Goal: Task Accomplishment & Management: Manage account settings

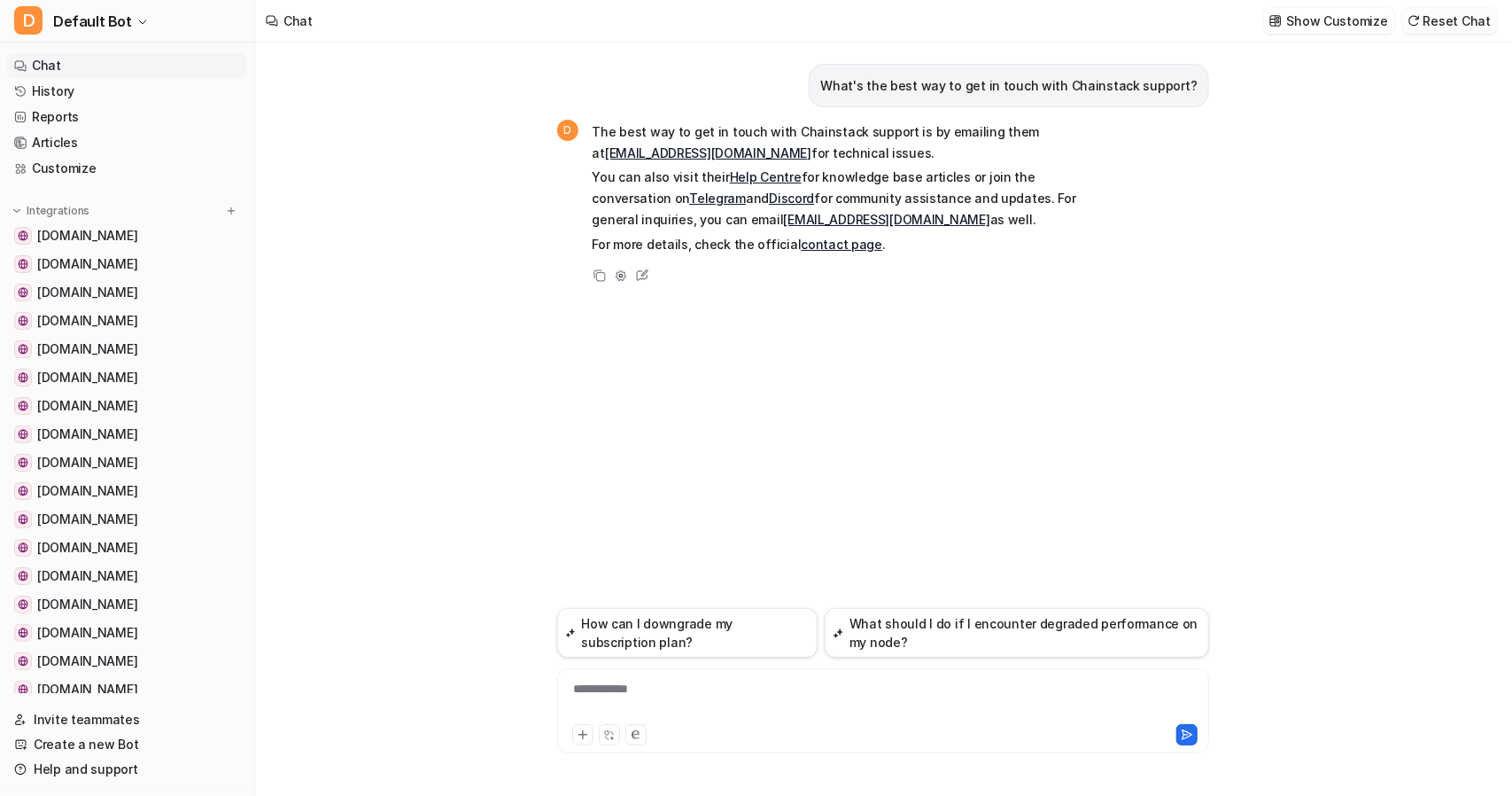
click at [1465, 25] on button "Reset Chat" at bounding box center [1450, 21] width 96 height 25
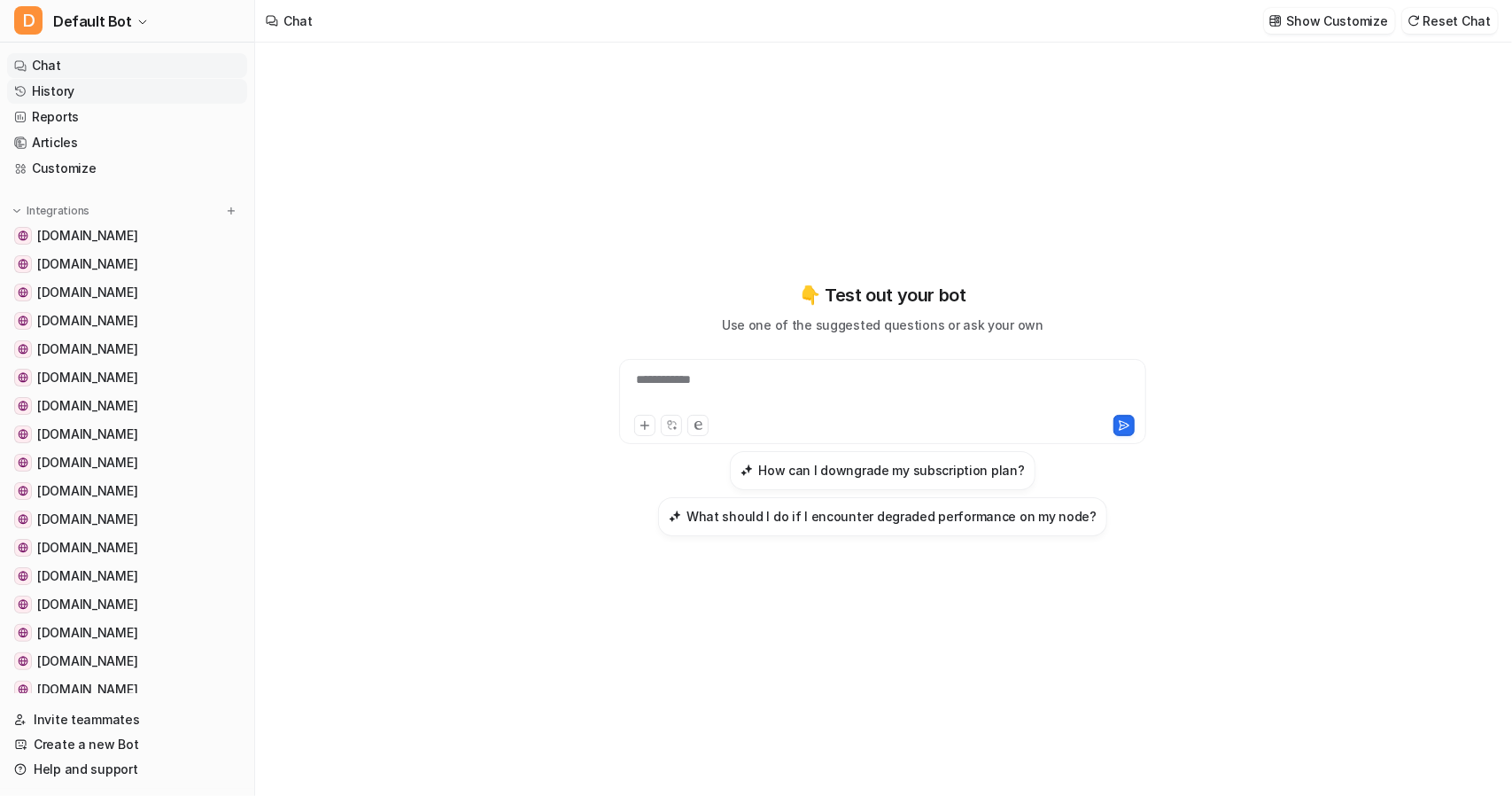
click at [57, 93] on link "History" at bounding box center [127, 91] width 240 height 24
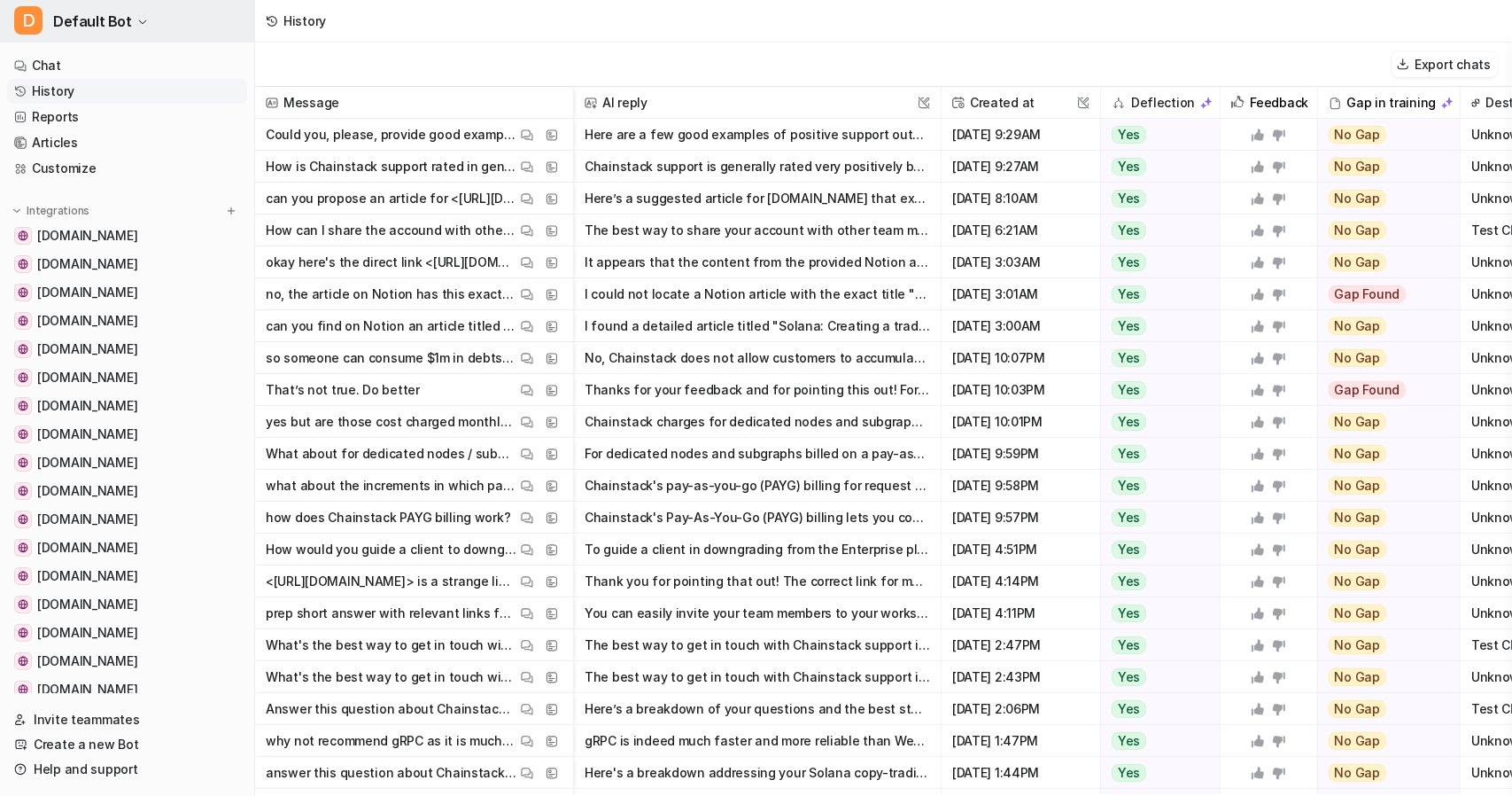
click at [129, 24] on button "D Default Bot" at bounding box center [127, 21] width 254 height 43
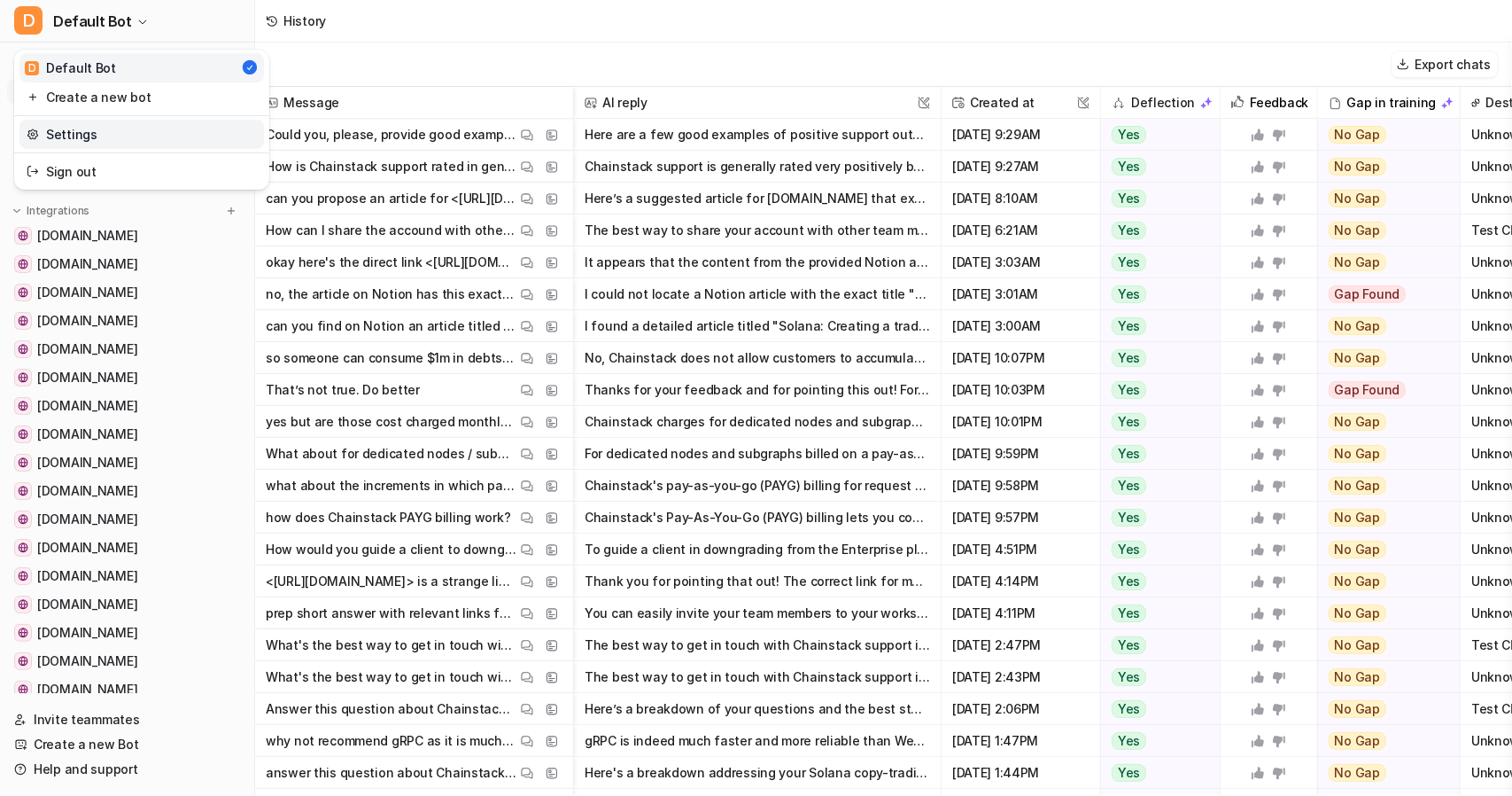
click at [59, 132] on link "Settings" at bounding box center [142, 134] width 244 height 29
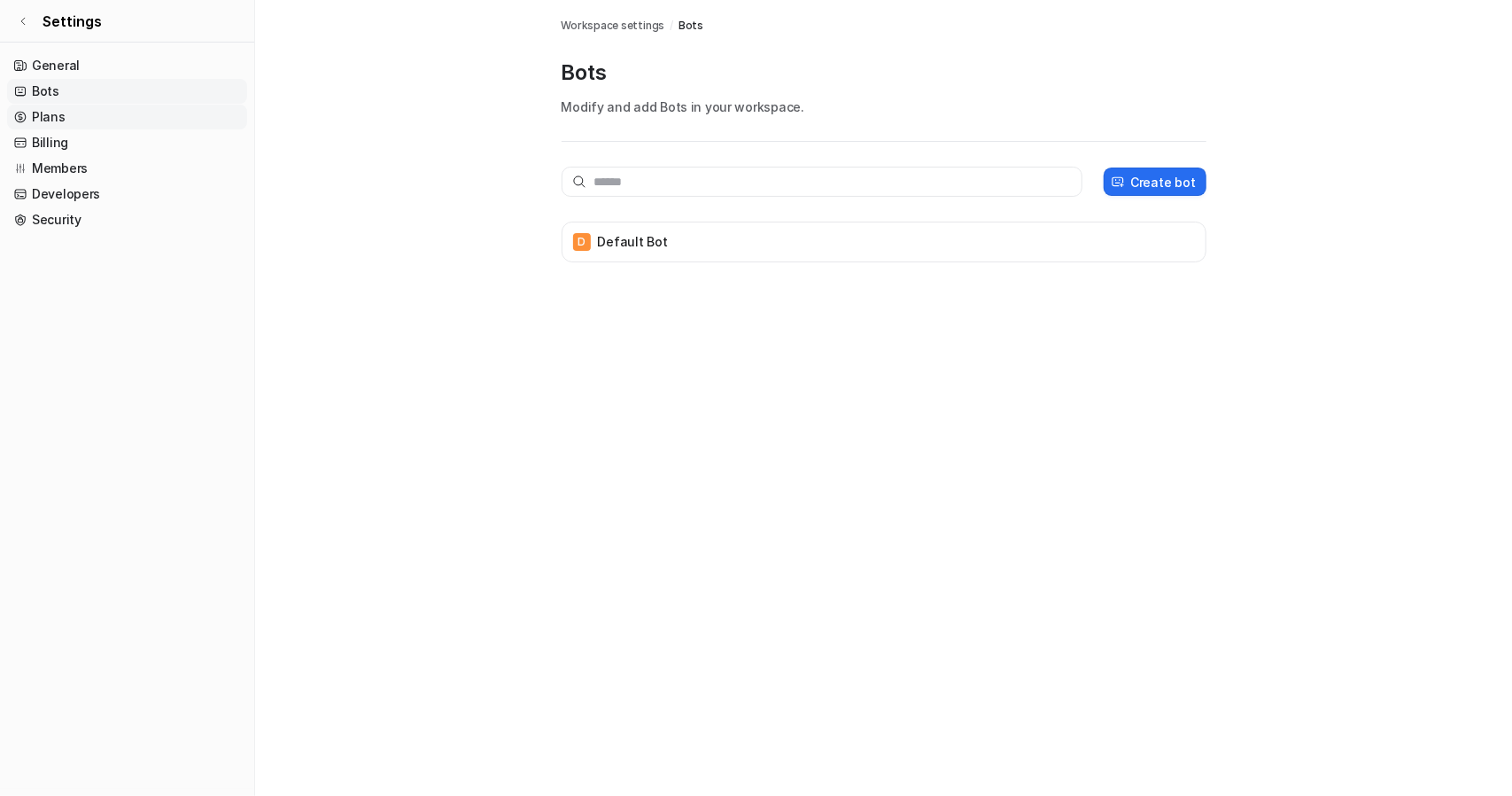
click at [46, 120] on link "Plans" at bounding box center [127, 116] width 240 height 24
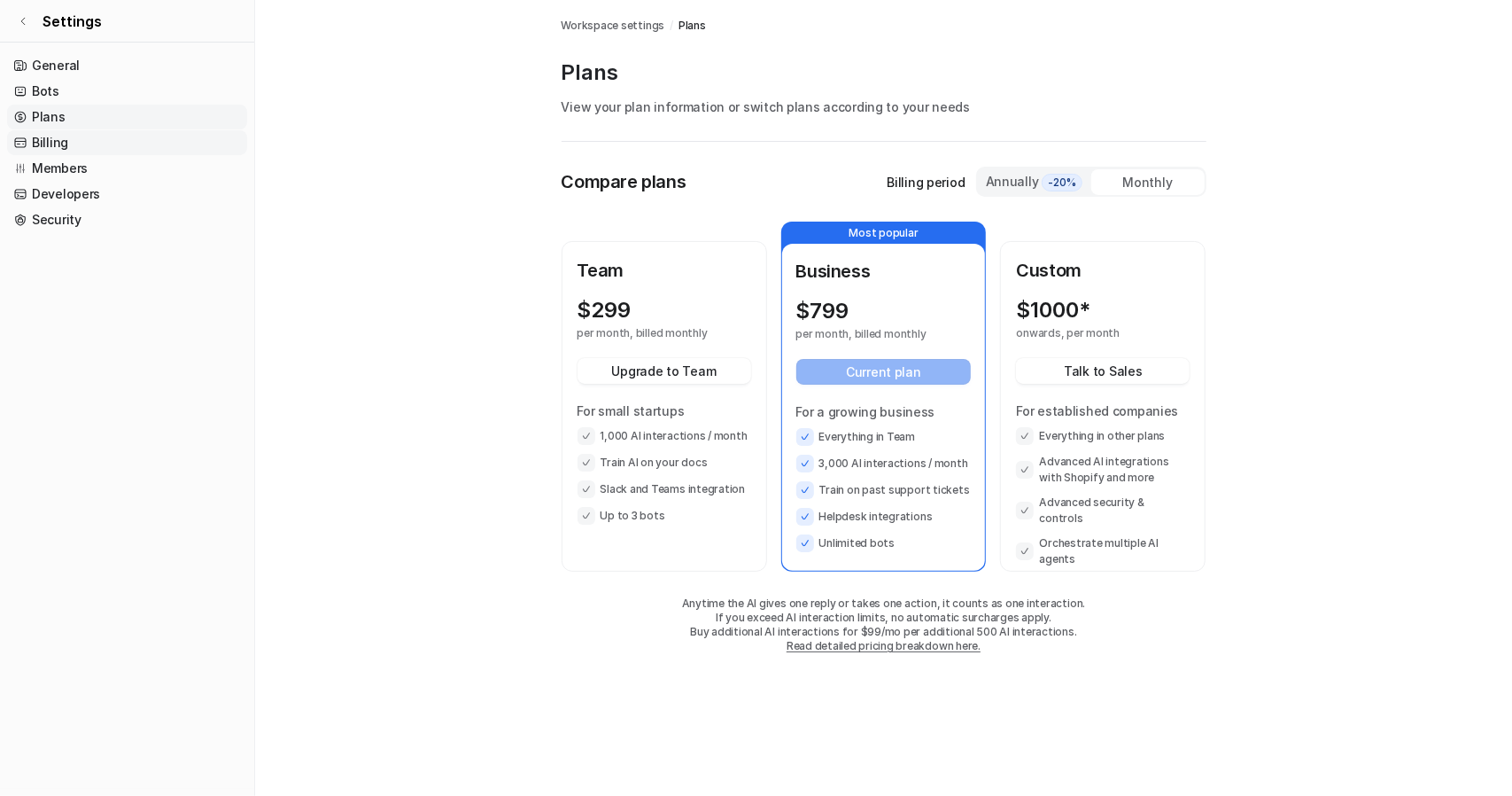
click at [60, 141] on link "Billing" at bounding box center [127, 142] width 240 height 24
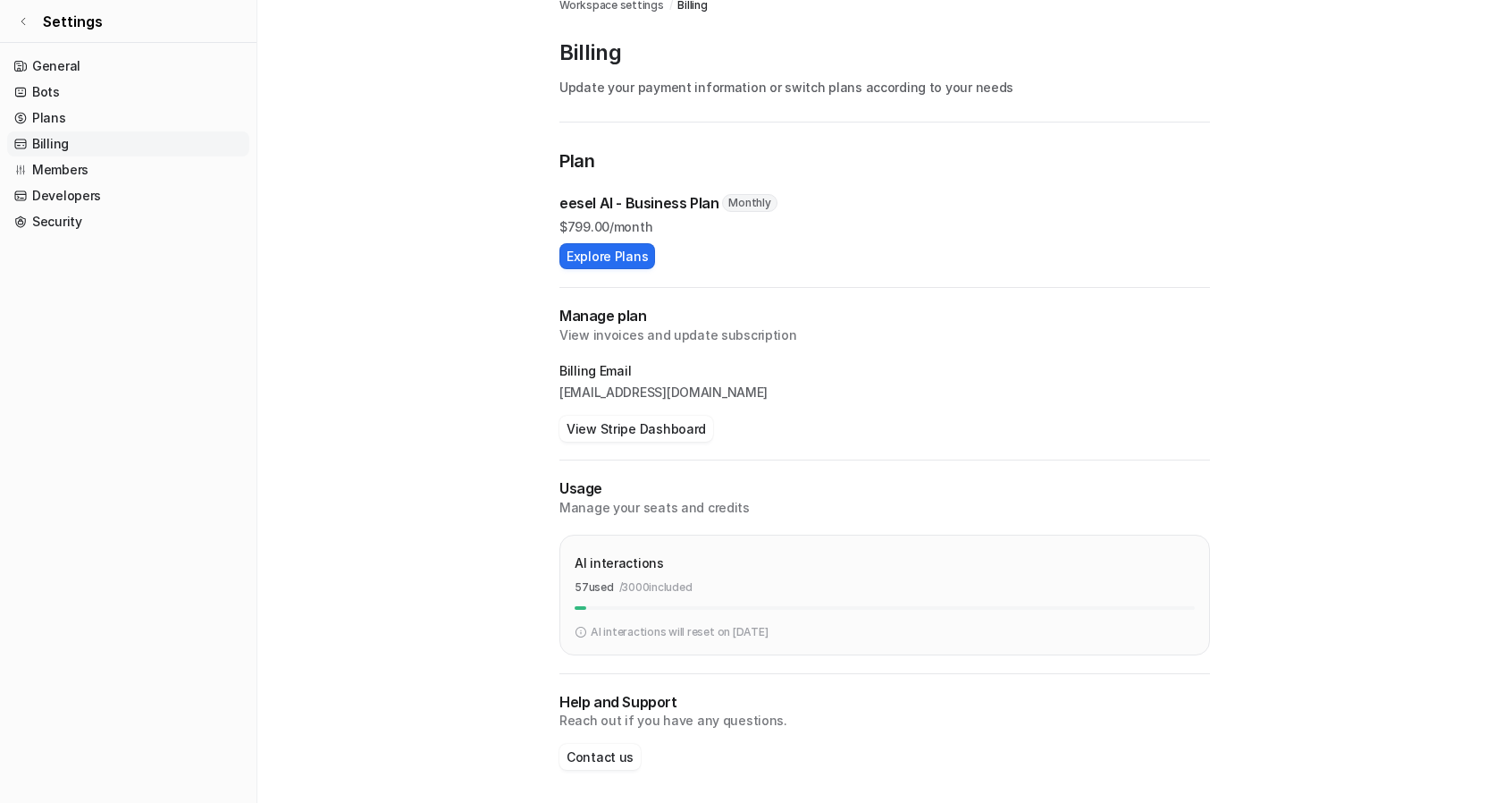
scroll to position [21, 0]
click at [51, 65] on link "General" at bounding box center [128, 66] width 242 height 25
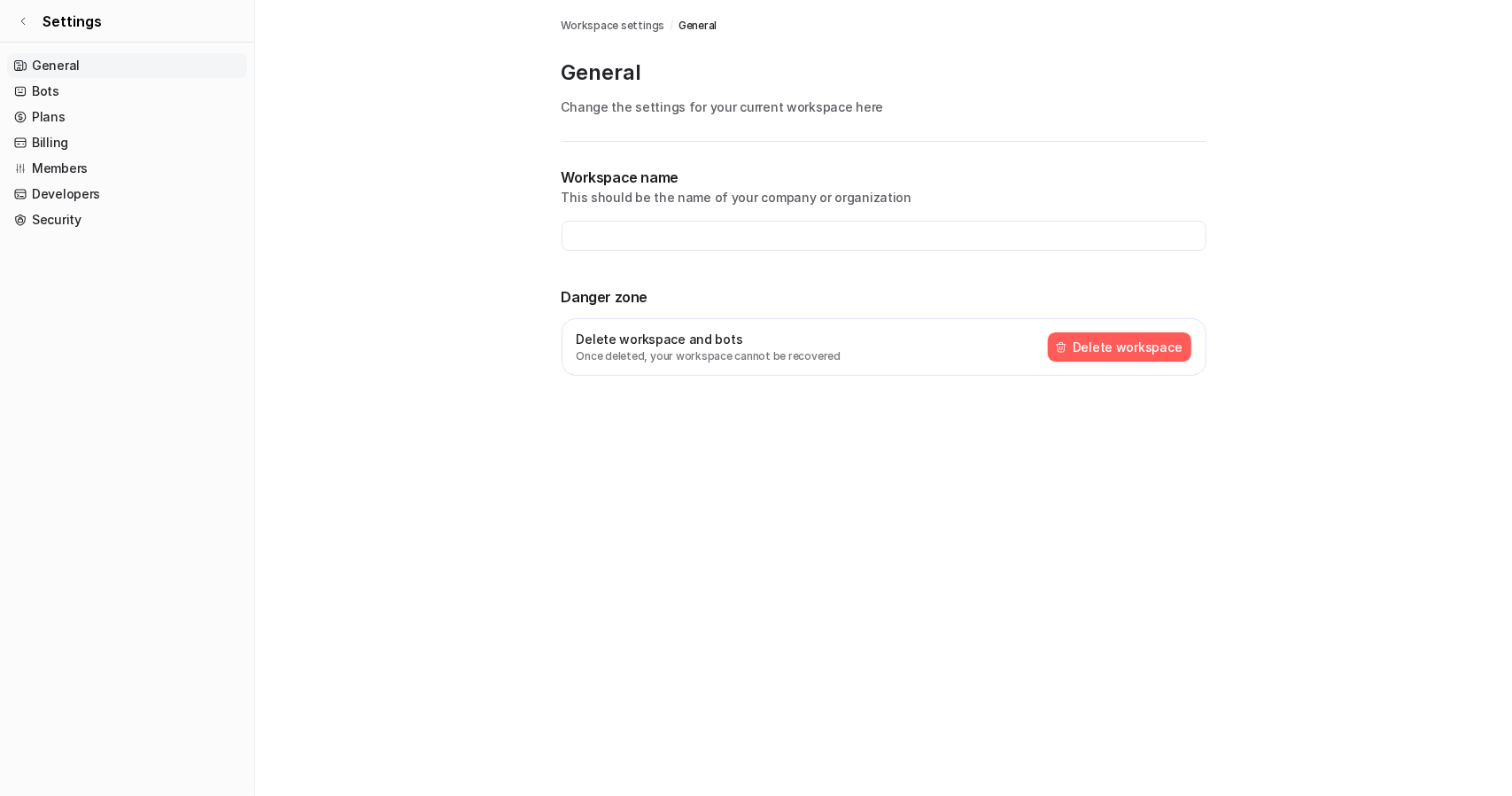
type input "**********"
